Goal: Task Accomplishment & Management: Manage account settings

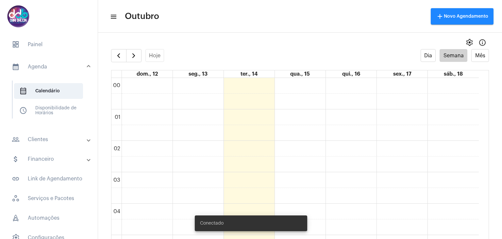
scroll to position [450, 0]
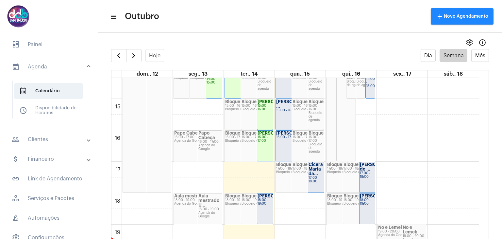
click at [45, 71] on mat-expansion-panel-header "calendar_month_outlined Agenda" at bounding box center [51, 66] width 94 height 21
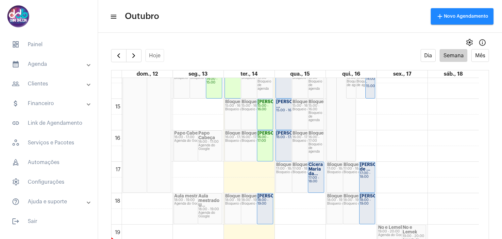
click at [48, 81] on mat-panel-title "people_outline Clientes" at bounding box center [50, 84] width 76 height 8
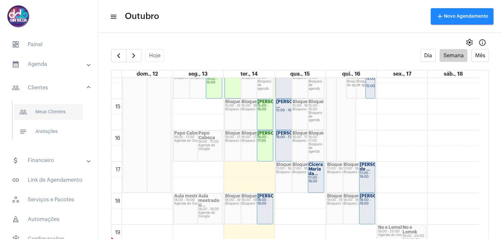
click at [46, 114] on span "people_outline Meus Clientes" at bounding box center [48, 112] width 69 height 16
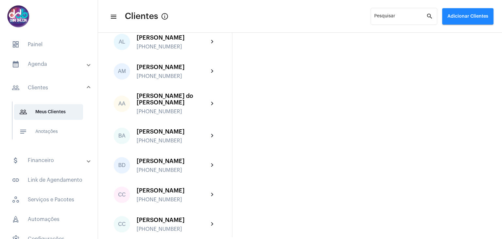
scroll to position [196, 0]
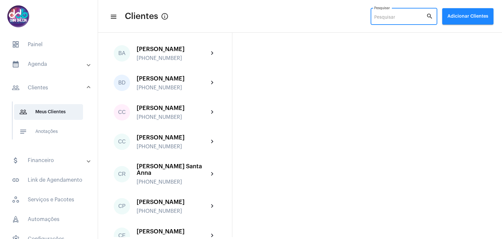
click at [404, 18] on input "Pesquisar" at bounding box center [400, 17] width 52 height 5
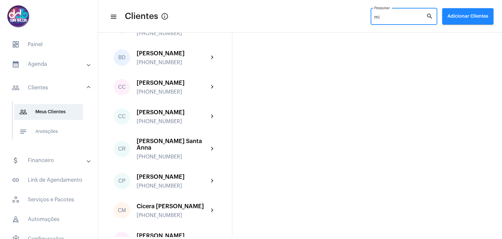
scroll to position [0, 0]
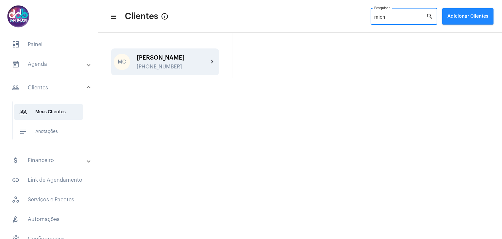
type input "mich"
click at [174, 57] on div "[PERSON_NAME]" at bounding box center [173, 57] width 72 height 7
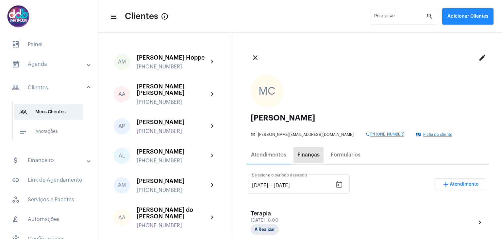
click at [314, 153] on div "Finanças" at bounding box center [309, 155] width 22 height 6
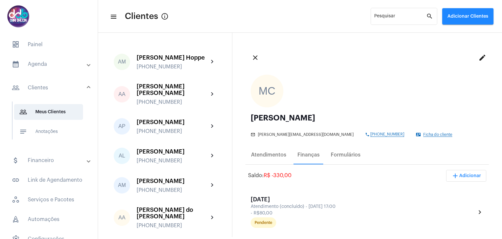
click at [51, 74] on mat-accordion "calendar_month_outlined Agenda calendar_month_outlined Calendário schedule Disp…" at bounding box center [49, 161] width 98 height 210
click at [50, 68] on mat-panel-title "calendar_month_outlined Agenda" at bounding box center [50, 64] width 76 height 8
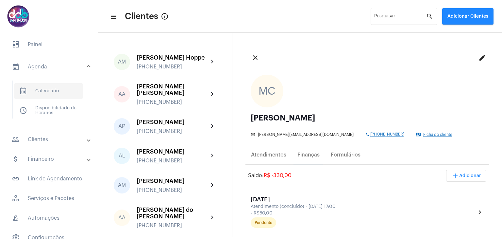
click at [53, 89] on span "calendar_month_outlined Calendário" at bounding box center [48, 91] width 69 height 16
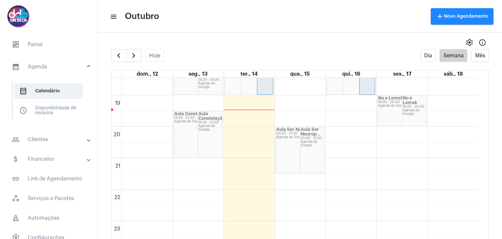
scroll to position [481, 0]
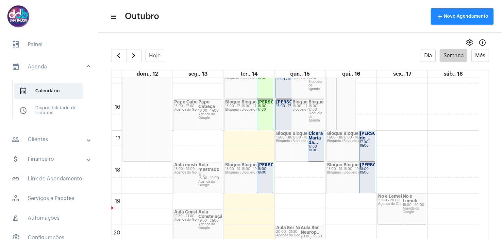
click at [265, 174] on div "18:00 - 19:00" at bounding box center [265, 170] width 15 height 7
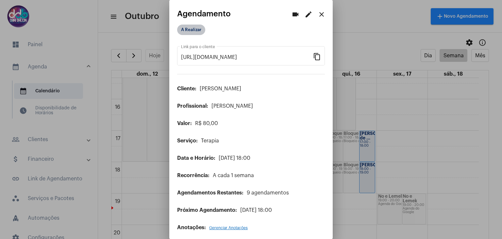
click at [192, 30] on mat-chip "A Realizar" at bounding box center [191, 30] width 28 height 10
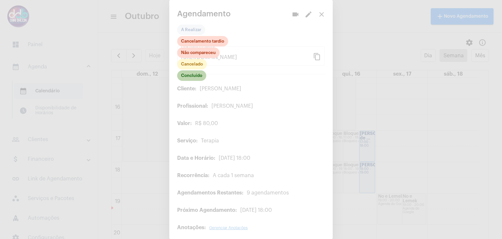
click at [192, 79] on mat-chip "Concluído" at bounding box center [191, 75] width 29 height 10
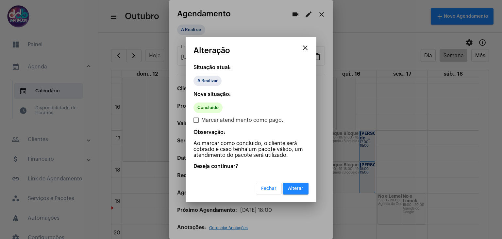
click at [297, 186] on span "Alterar" at bounding box center [295, 188] width 15 height 5
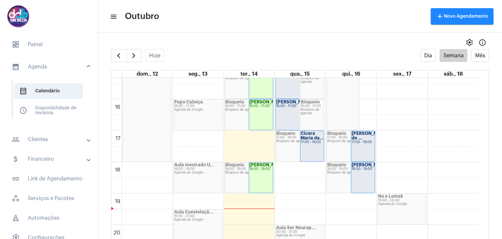
click at [53, 134] on mat-expansion-panel-header "people_outline Clientes" at bounding box center [51, 139] width 94 height 16
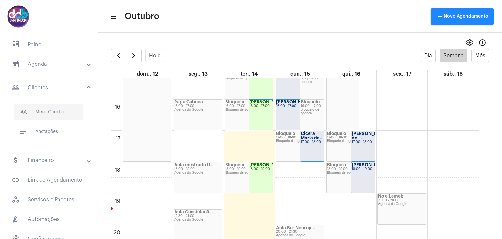
click at [51, 118] on span "people_outline Meus Clientes" at bounding box center [48, 112] width 69 height 16
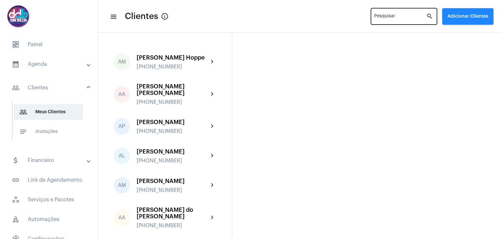
click at [392, 17] on input "Pesquisar" at bounding box center [400, 17] width 52 height 5
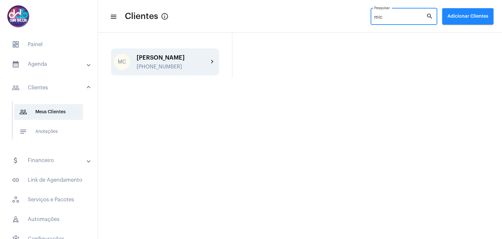
type input "mic"
click at [161, 58] on div "[PERSON_NAME]" at bounding box center [173, 57] width 72 height 7
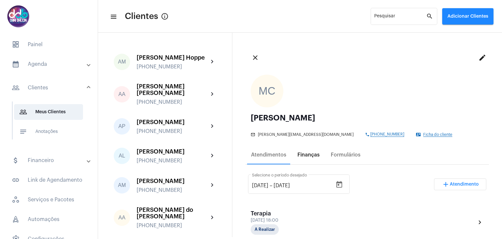
click at [305, 155] on div "Finanças" at bounding box center [309, 155] width 22 height 6
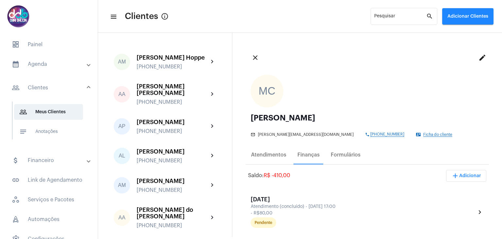
click at [63, 65] on mat-panel-title "calendar_month_outlined Agenda" at bounding box center [50, 64] width 76 height 8
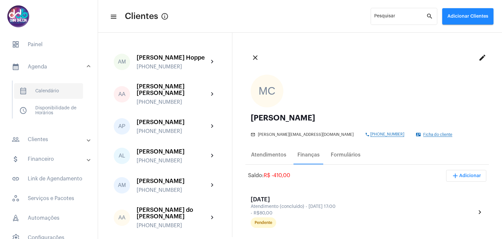
click at [58, 87] on span "calendar_month_outlined Calendário" at bounding box center [48, 91] width 69 height 16
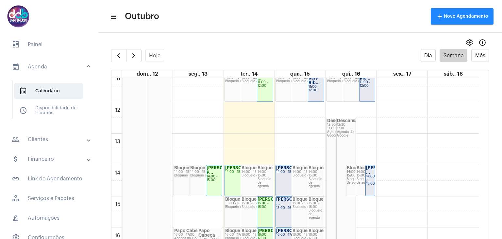
scroll to position [254, 0]
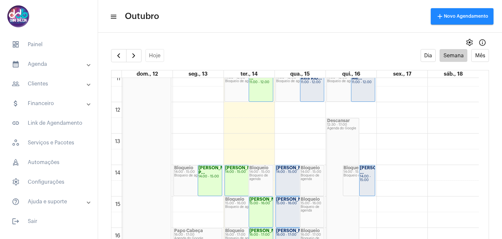
scroll to position [222, 0]
